Goal: Information Seeking & Learning: Learn about a topic

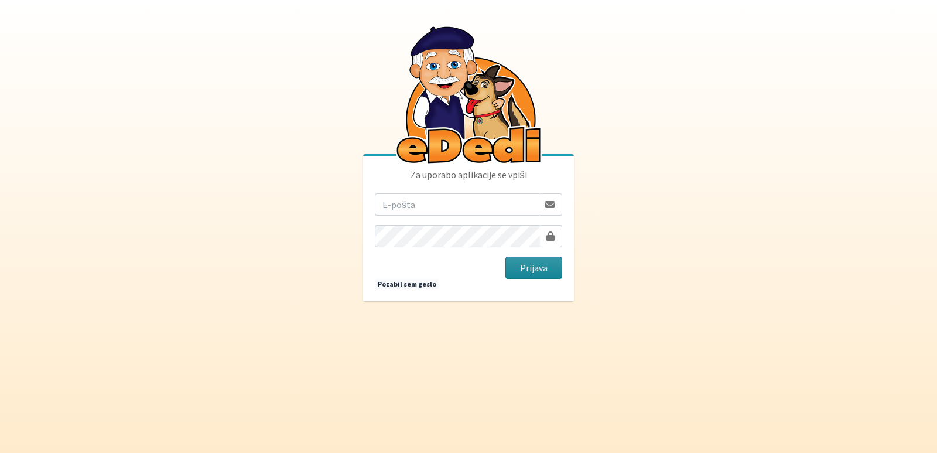
type input "vanja.kopac@gmail.com"
click at [532, 268] on button "Prijava" at bounding box center [533, 267] width 57 height 22
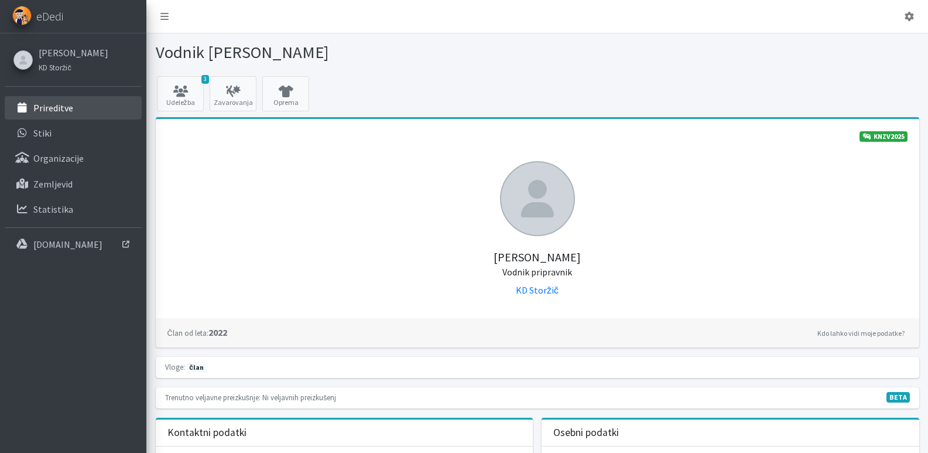
click at [52, 106] on p "Prireditve" at bounding box center [53, 108] width 40 height 12
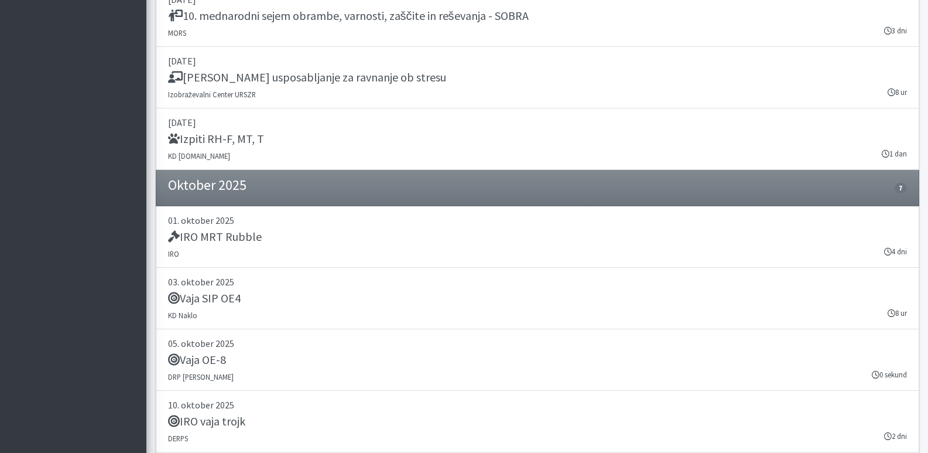
scroll to position [1488, 0]
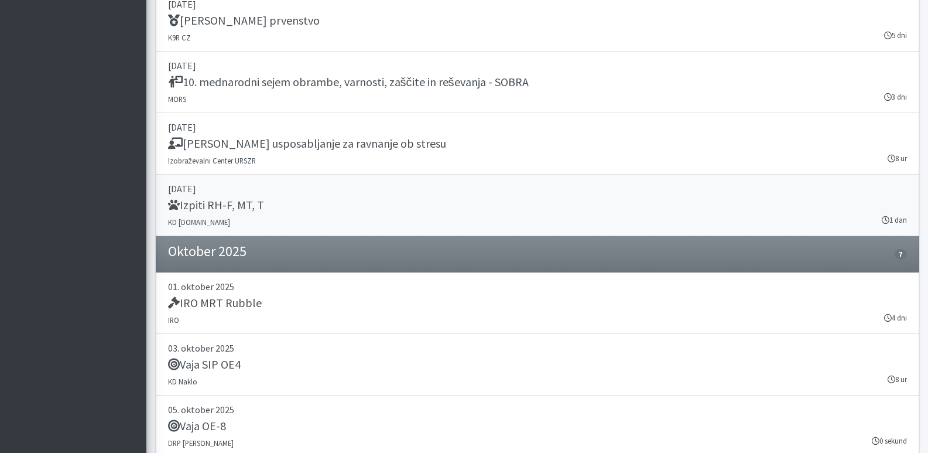
click at [196, 189] on p "[DATE]" at bounding box center [537, 189] width 739 height 14
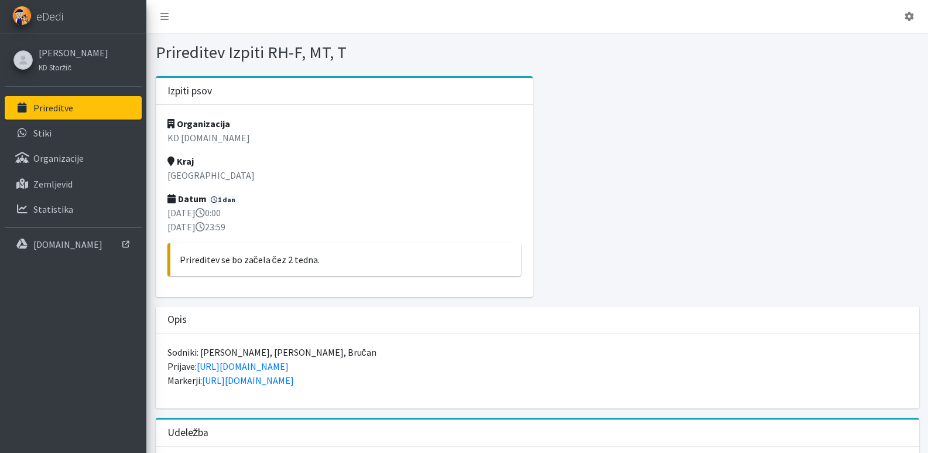
drag, startPoint x: 266, startPoint y: 52, endPoint x: 342, endPoint y: 49, distance: 76.2
click at [342, 49] on h1 "Prireditev Izpiti RH-F, MT, T" at bounding box center [345, 52] width 378 height 20
copy h1 "RH-F, MT, T"
click at [911, 16] on icon at bounding box center [909, 16] width 9 height 9
click at [871, 42] on link "Odjavi se" at bounding box center [876, 44] width 93 height 19
